Goal: Transaction & Acquisition: Obtain resource

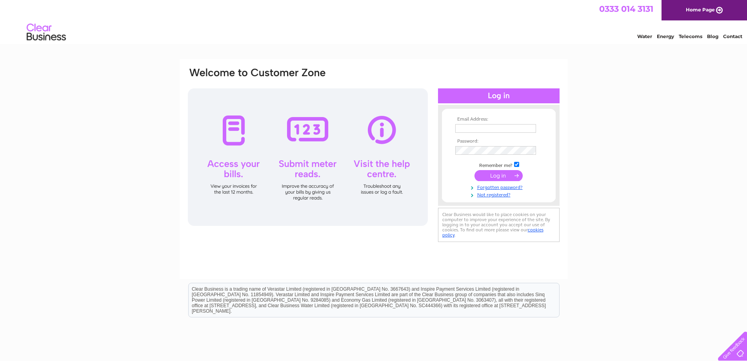
type input "moira@dsnicolson.co.uk"
click at [498, 173] on input "submit" at bounding box center [499, 175] width 48 height 11
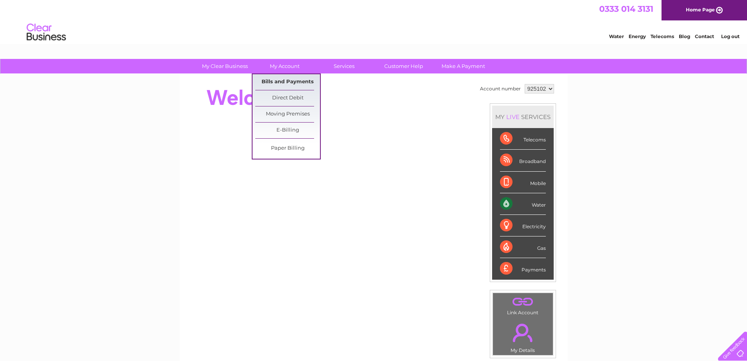
click at [284, 81] on link "Bills and Payments" at bounding box center [287, 82] width 65 height 16
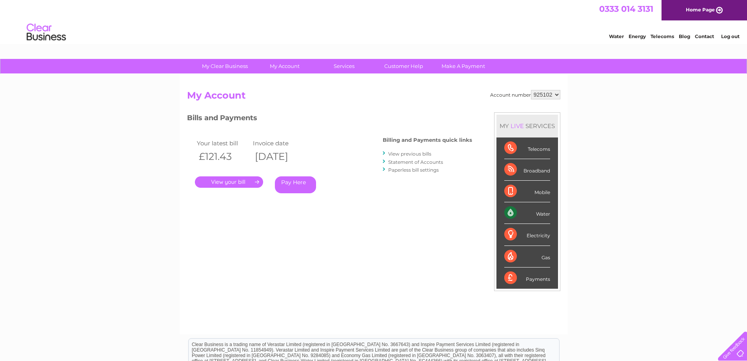
click at [233, 179] on link "." at bounding box center [229, 181] width 68 height 11
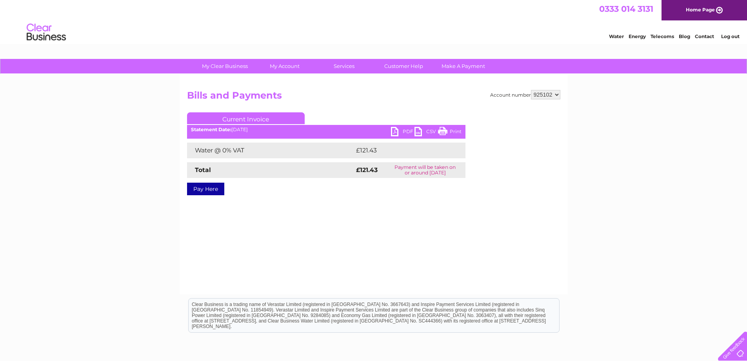
click at [400, 130] on link "PDF" at bounding box center [403, 132] width 24 height 11
click at [557, 95] on select "925102 999192" at bounding box center [545, 94] width 29 height 9
click at [531, 90] on select "925102 999192" at bounding box center [545, 94] width 29 height 9
select select "925102"
click at [531, 90] on select "925102 999192" at bounding box center [545, 94] width 29 height 9
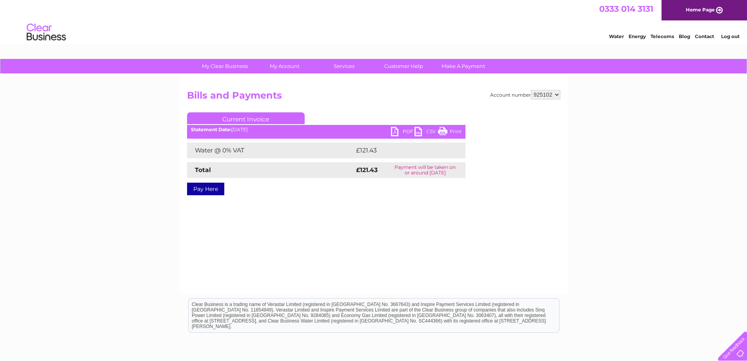
click at [557, 96] on select "925102 999192" at bounding box center [545, 94] width 29 height 9
click at [531, 90] on select "925102 999192" at bounding box center [545, 94] width 29 height 9
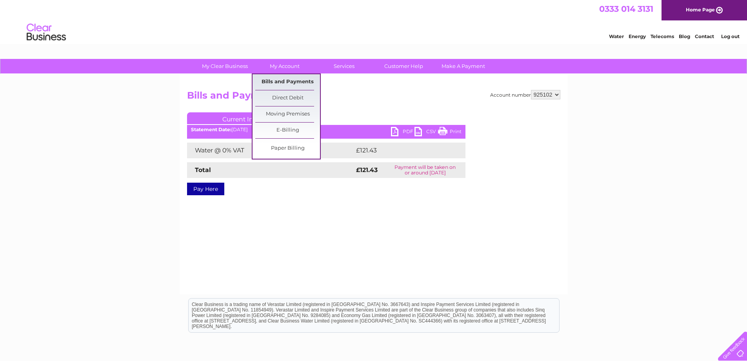
click at [291, 81] on link "Bills and Payments" at bounding box center [287, 82] width 65 height 16
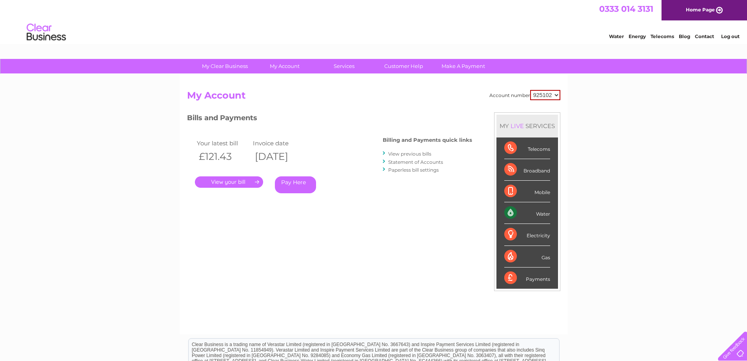
click at [557, 96] on select "925102 999192" at bounding box center [545, 95] width 30 height 10
select select "999192"
click at [530, 90] on select "925102 999192" at bounding box center [545, 95] width 30 height 10
click at [228, 181] on link "." at bounding box center [229, 181] width 68 height 11
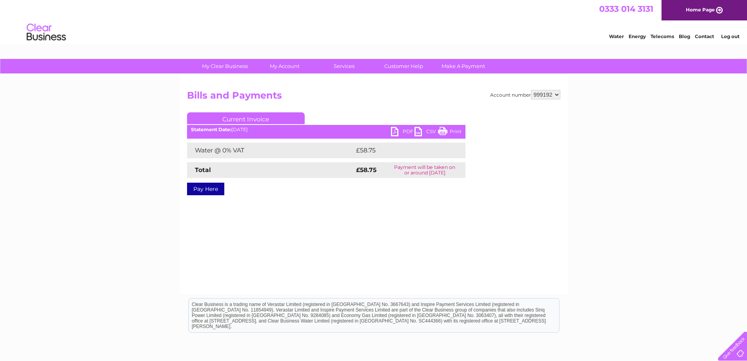
click at [406, 131] on link "PDF" at bounding box center [403, 132] width 24 height 11
click at [725, 39] on link "Log out" at bounding box center [731, 36] width 18 height 6
